Goal: Navigation & Orientation: Find specific page/section

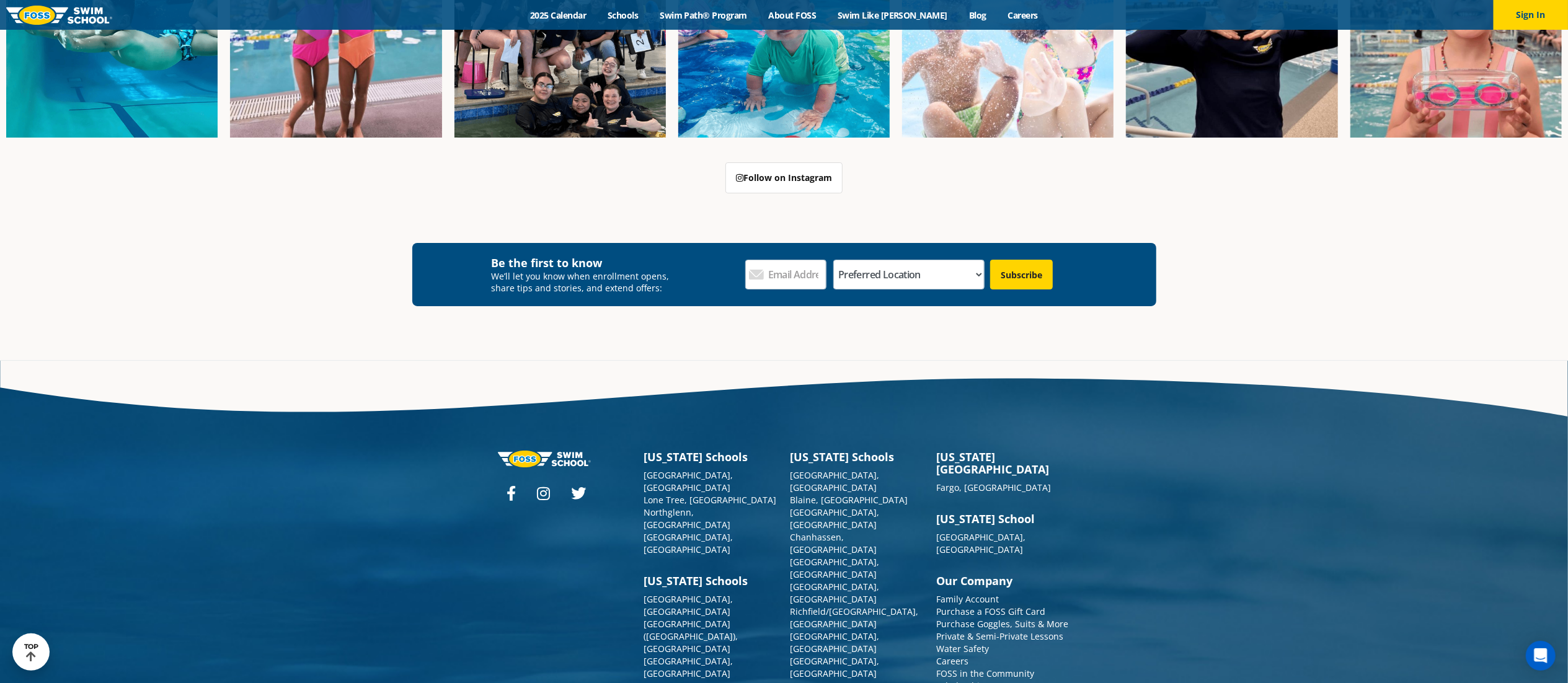
scroll to position [4678, 0]
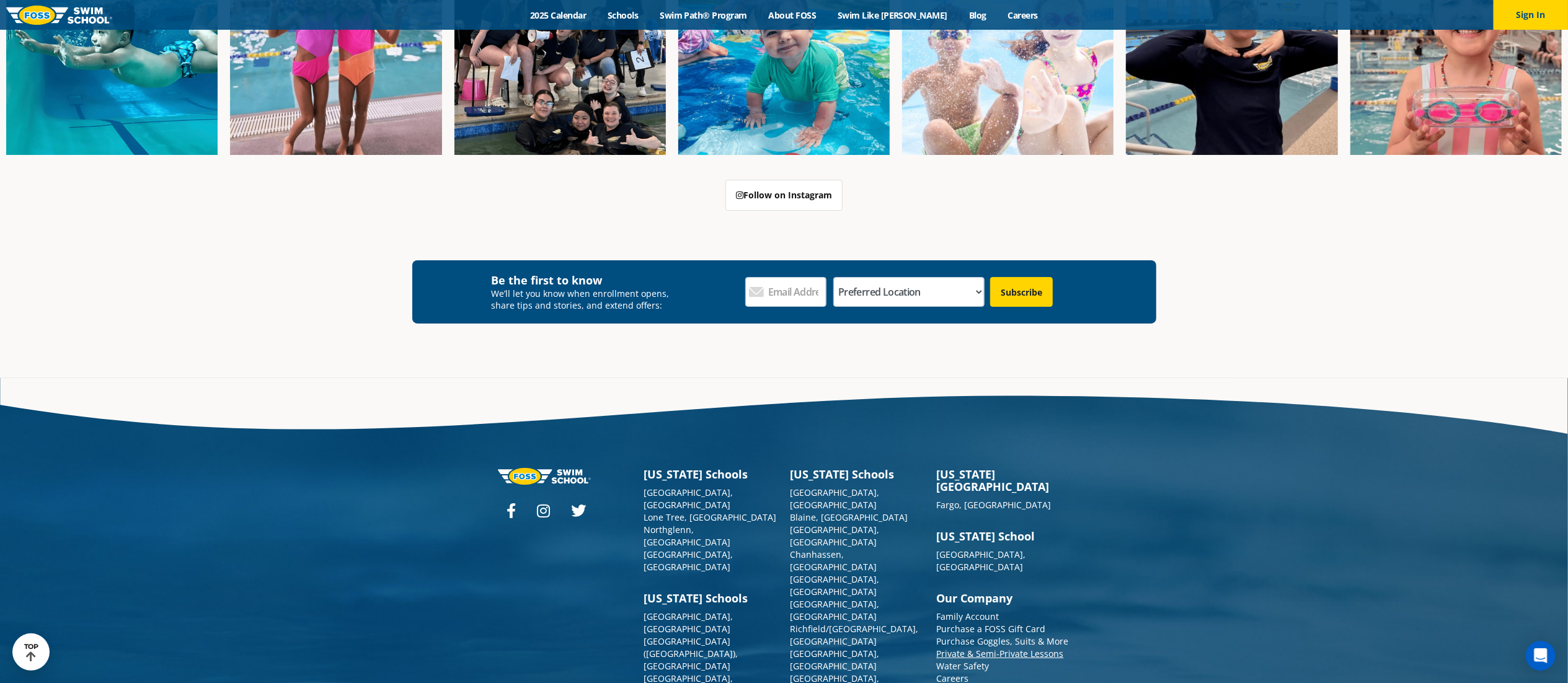
click at [1004, 648] on link "Private & Semi-Private Lessons" at bounding box center [1000, 654] width 127 height 11
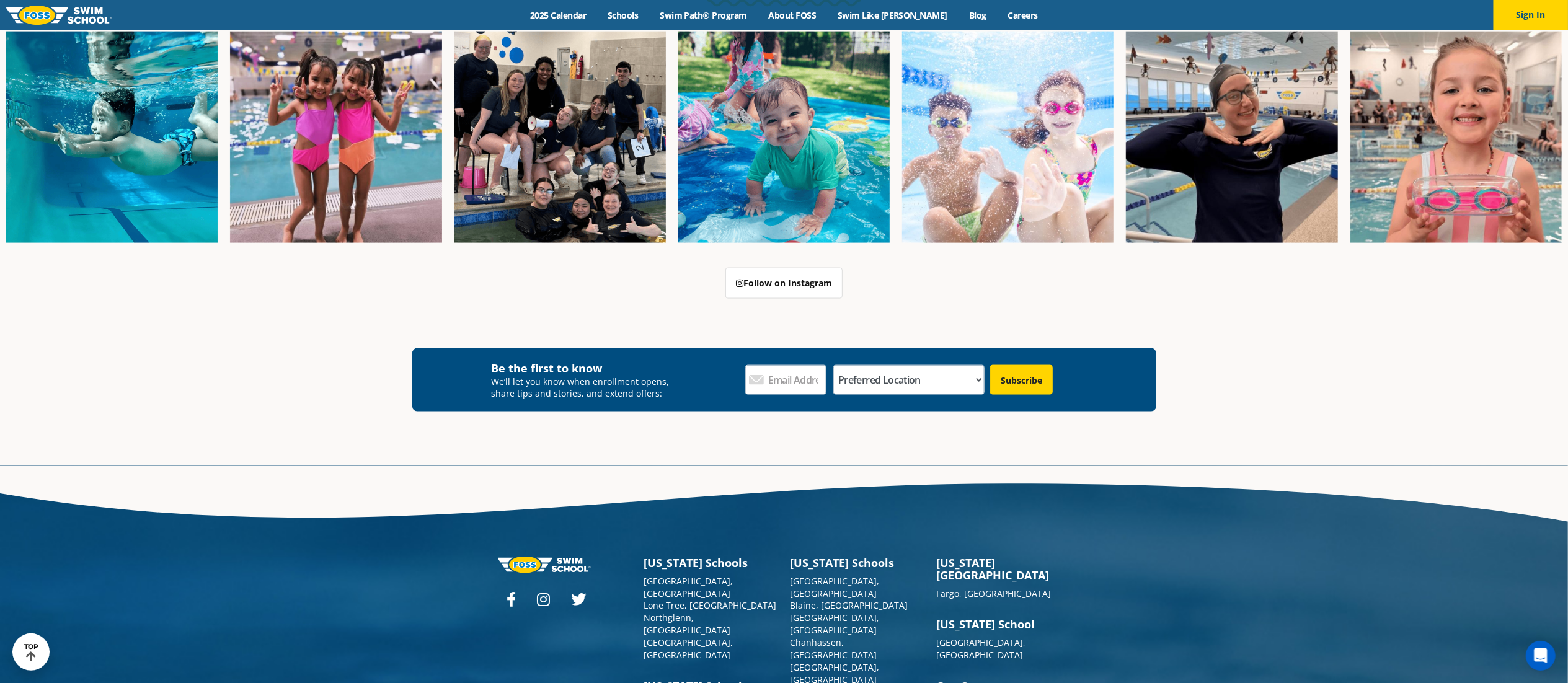
scroll to position [1912, 0]
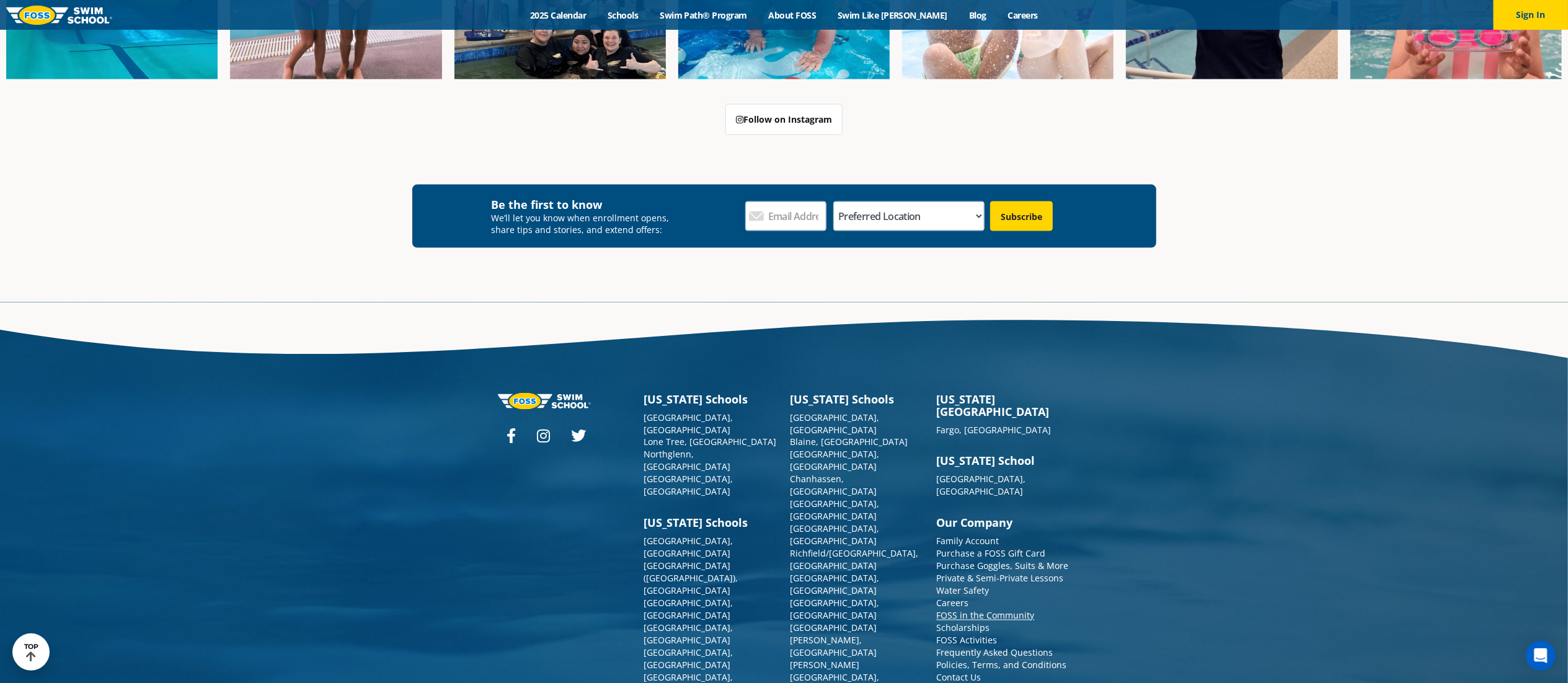
click at [960, 610] on link "FOSS in the Community" at bounding box center [986, 616] width 98 height 11
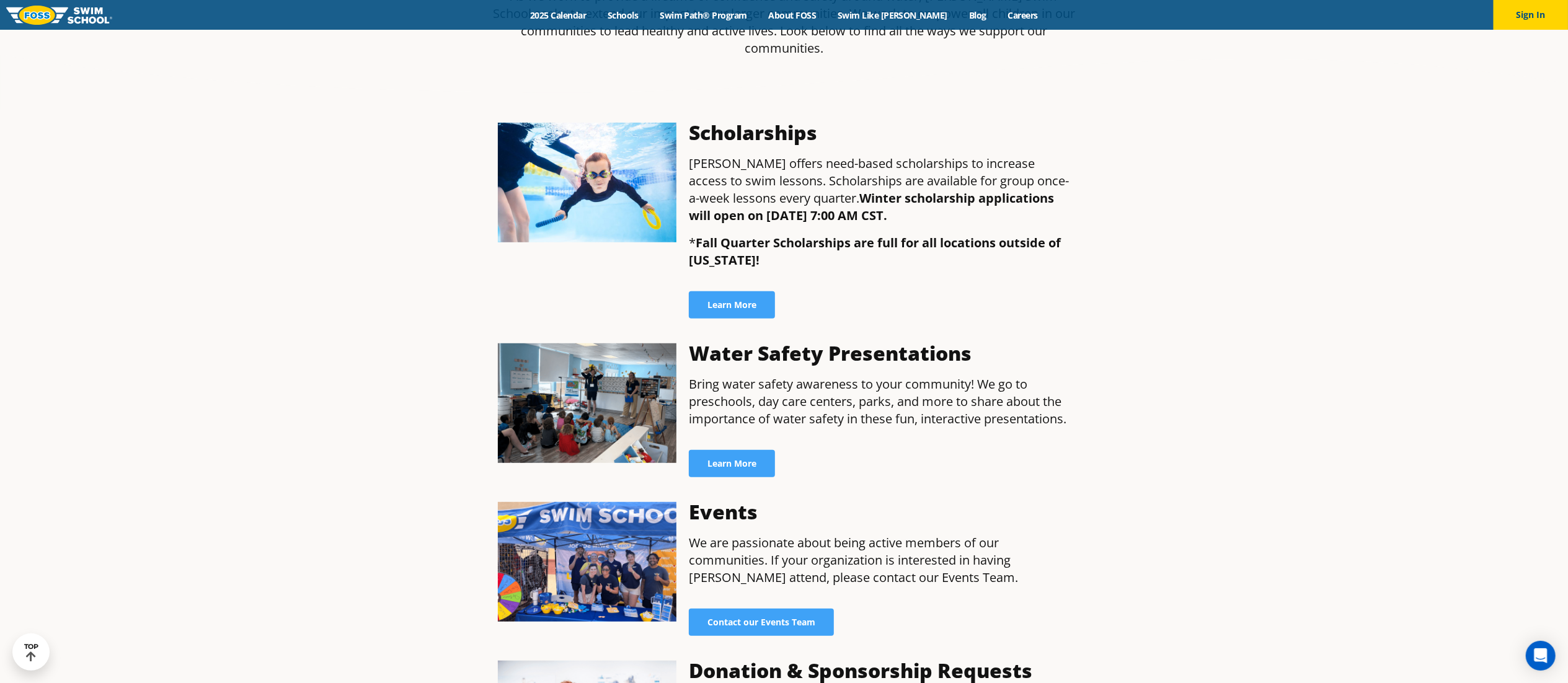
scroll to position [588, 0]
click at [256, 272] on div "Foss In the Community FOSS in the Community *" at bounding box center [784, 565] width 1568 height 2246
